Goal: Task Accomplishment & Management: Complete application form

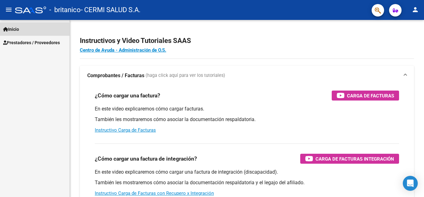
click at [32, 32] on link "Inicio" at bounding box center [35, 28] width 70 height 13
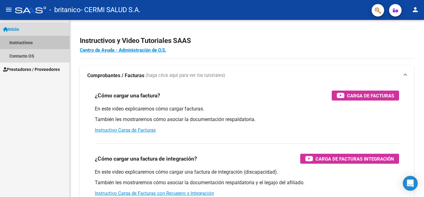
click at [34, 39] on link "Instructivos" at bounding box center [35, 42] width 70 height 13
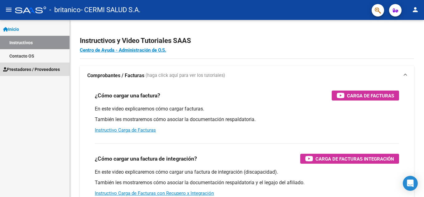
click at [39, 67] on span "Prestadores / Proveedores" at bounding box center [31, 69] width 57 height 7
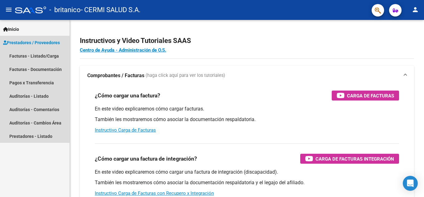
click at [50, 43] on span "Prestadores / Proveedores" at bounding box center [31, 42] width 57 height 7
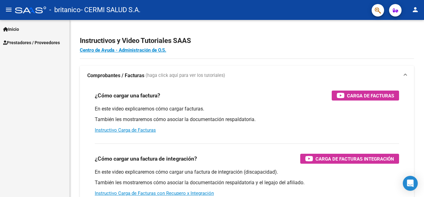
click at [39, 39] on link "Prestadores / Proveedores" at bounding box center [35, 42] width 70 height 13
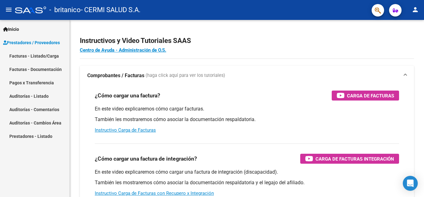
click at [33, 57] on link "Facturas - Listado/Carga" at bounding box center [35, 55] width 70 height 13
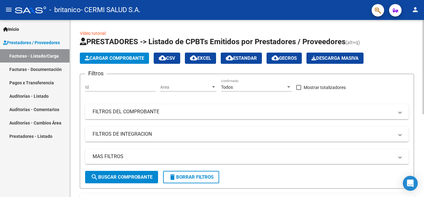
click at [126, 53] on button "Cargar Comprobante" at bounding box center [114, 58] width 69 height 11
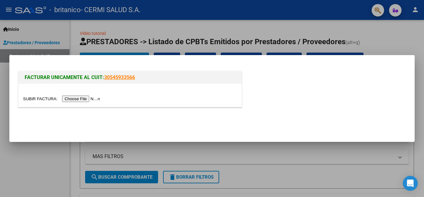
click at [101, 100] on input "file" at bounding box center [62, 99] width 79 height 7
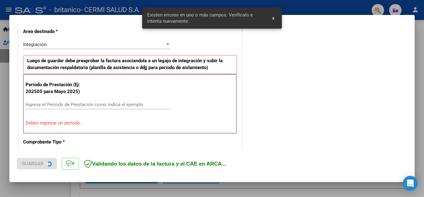
scroll to position [153, 0]
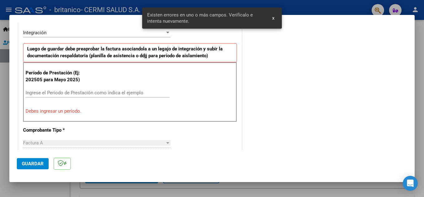
click at [147, 98] on div "Ingrese el Período de Prestación como indica el ejemplo" at bounding box center [98, 95] width 144 height 15
click at [145, 96] on div "Ingrese el Período de Prestación como indica el ejemplo" at bounding box center [98, 92] width 144 height 9
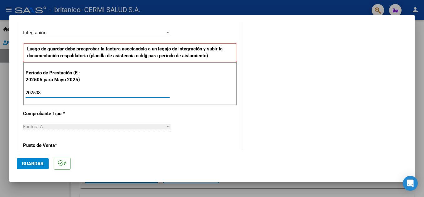
type input "202508"
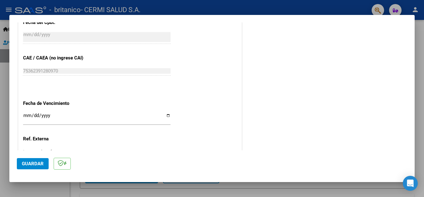
scroll to position [421, 0]
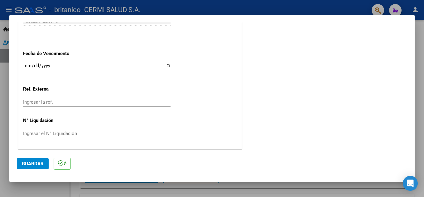
click at [109, 68] on input "Ingresar la fecha" at bounding box center [97, 68] width 148 height 10
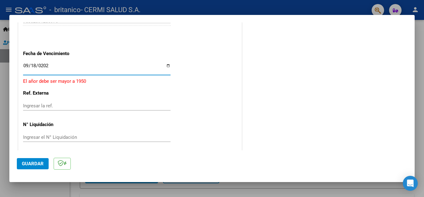
type input "[DATE]"
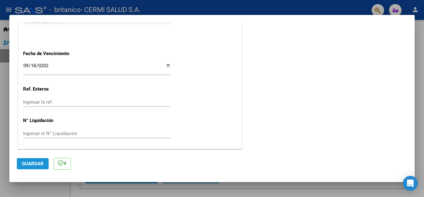
click at [38, 164] on span "Guardar" at bounding box center [33, 164] width 22 height 6
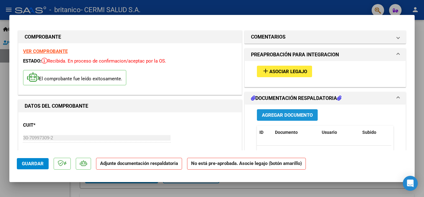
click at [310, 113] on span "Agregar Documento" at bounding box center [287, 116] width 51 height 6
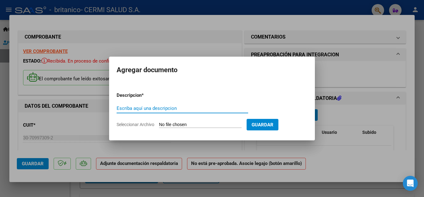
type input "o"
type input "planilla"
click at [200, 123] on input "Seleccionar Archivo" at bounding box center [200, 125] width 83 height 6
type input "C:\fakepath\[PERSON_NAME].pdf"
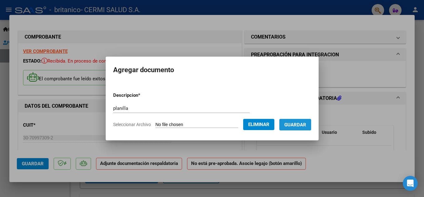
click at [291, 120] on button "Guardar" at bounding box center [295, 125] width 32 height 12
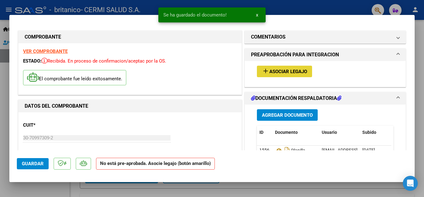
click at [285, 76] on button "add Asociar Legajo" at bounding box center [284, 72] width 55 height 12
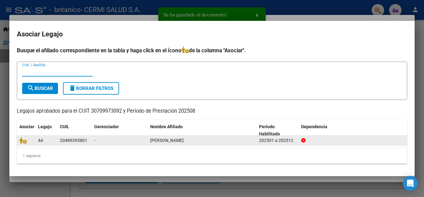
click at [25, 144] on div at bounding box center [26, 140] width 14 height 7
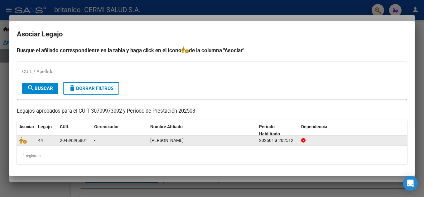
click at [18, 139] on datatable-body-cell at bounding box center [26, 141] width 19 height 10
click at [25, 141] on icon at bounding box center [22, 140] width 7 height 7
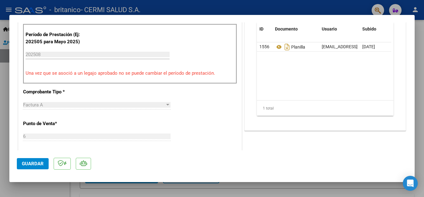
scroll to position [218, 0]
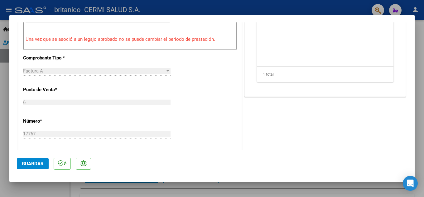
click at [13, 90] on mat-dialog-content "COMPROBANTE VER COMPROBANTE ESTADO: Recibida. En proceso de confirmacion/acepta…" at bounding box center [211, 86] width 405 height 128
click at [2, 81] on div at bounding box center [212, 98] width 424 height 197
type input "$ 0,00"
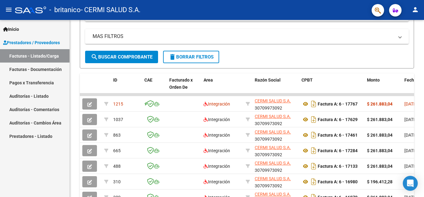
scroll to position [125, 0]
